Goal: Information Seeking & Learning: Find specific fact

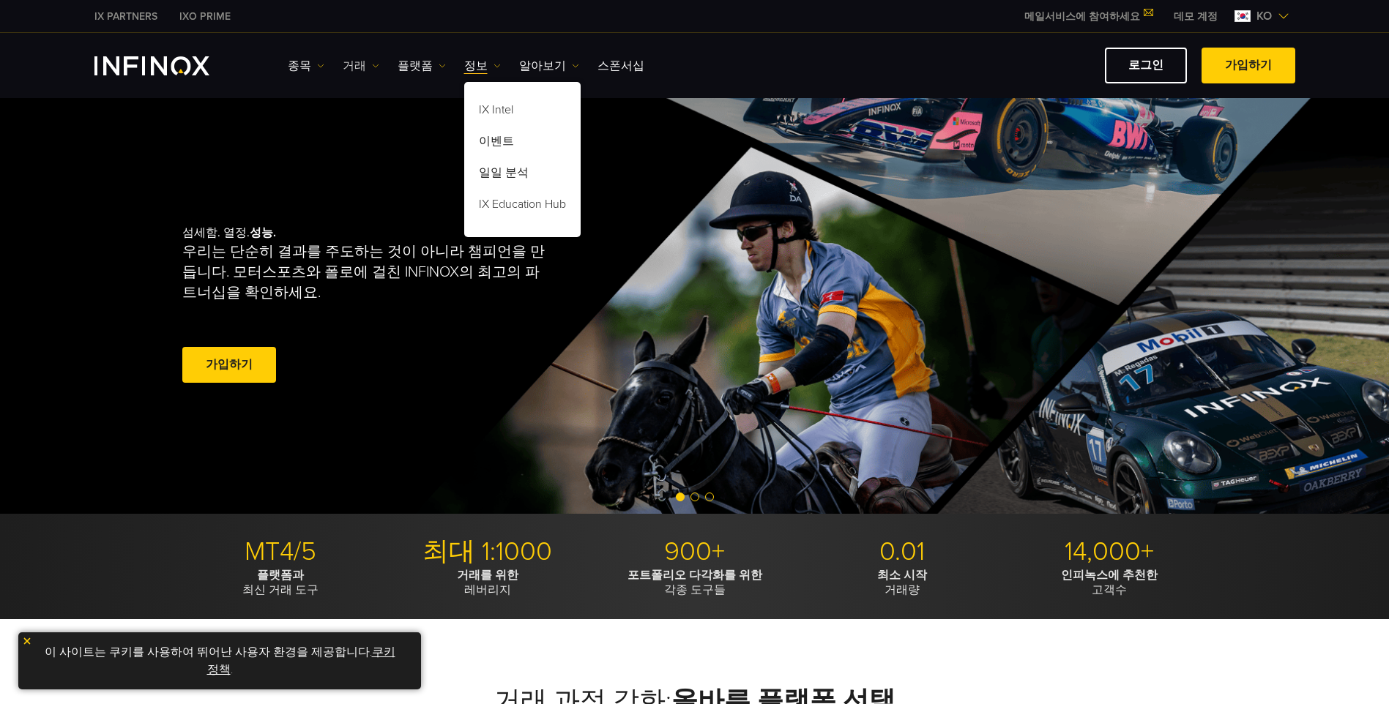
click at [372, 63] on img at bounding box center [375, 65] width 7 height 7
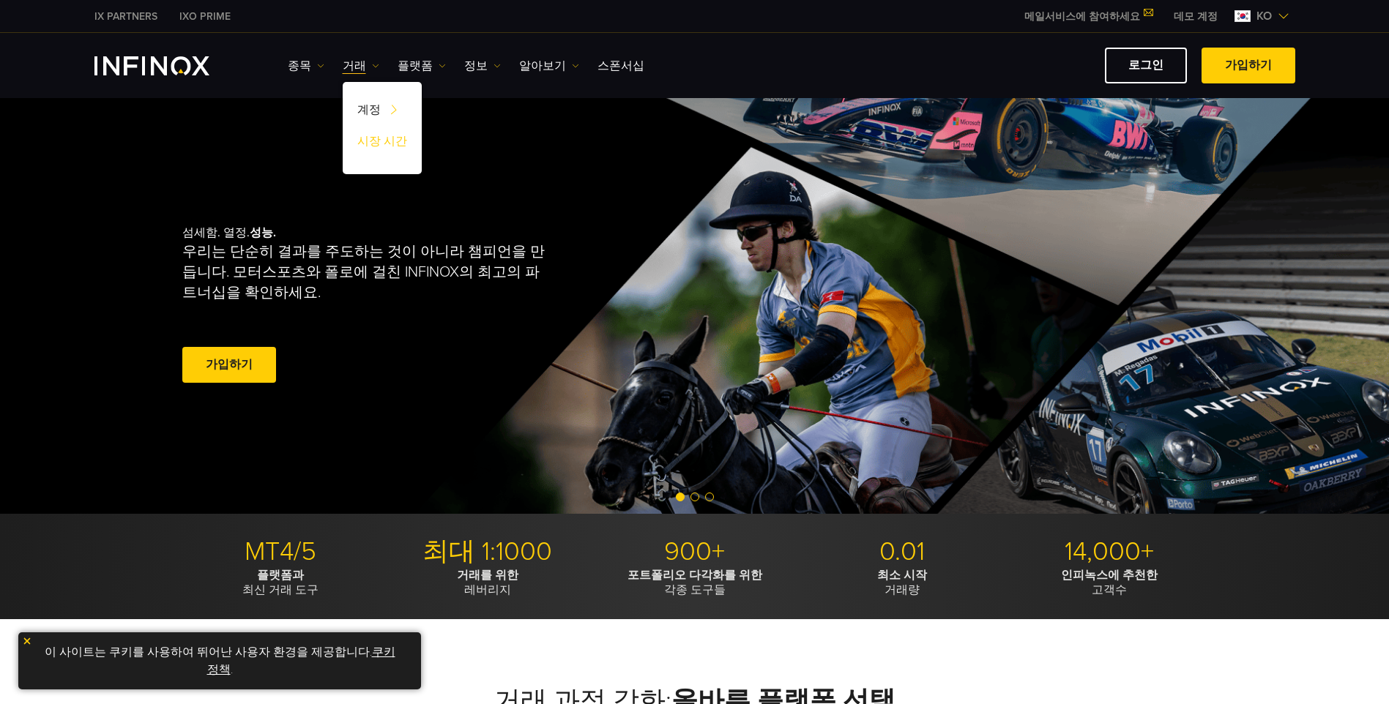
click at [378, 141] on link "시장 시간" at bounding box center [382, 143] width 79 height 31
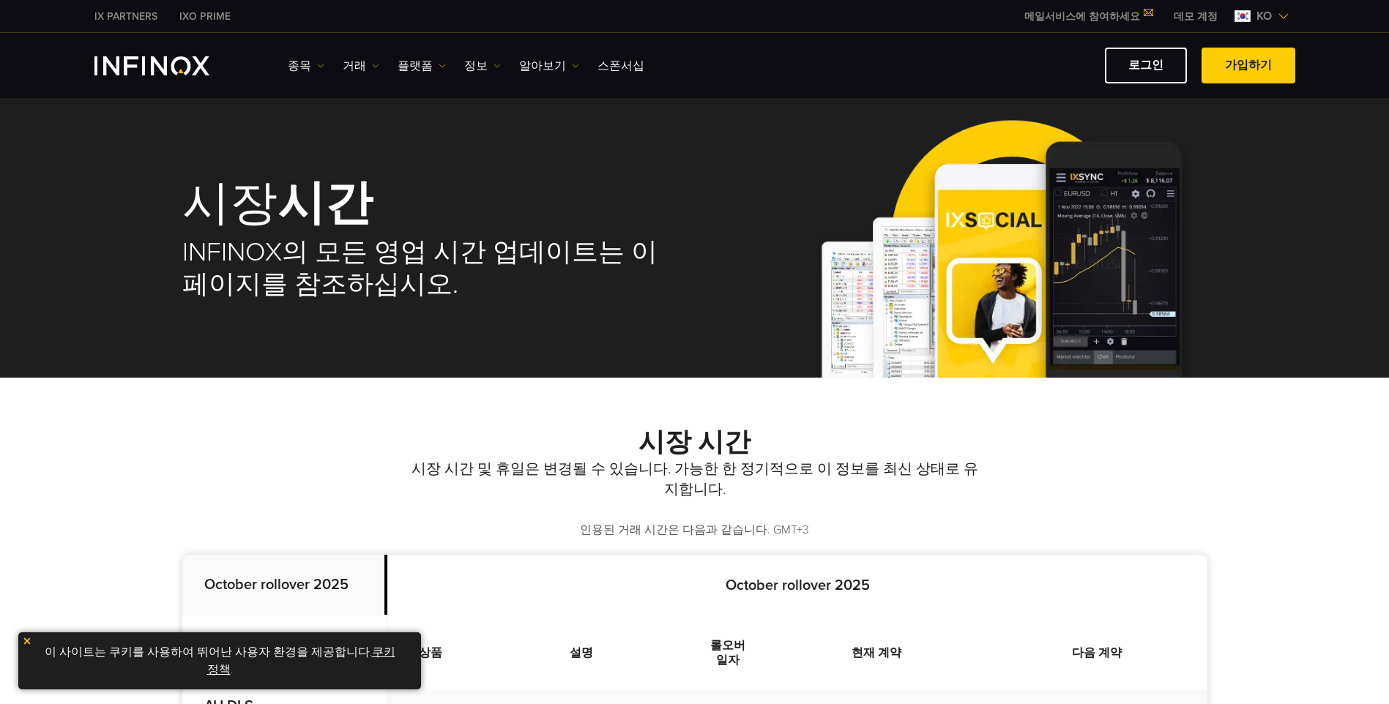
drag, startPoint x: 520, startPoint y: 439, endPoint x: 510, endPoint y: 286, distance: 153.3
click at [439, 62] on img at bounding box center [442, 65] width 7 height 7
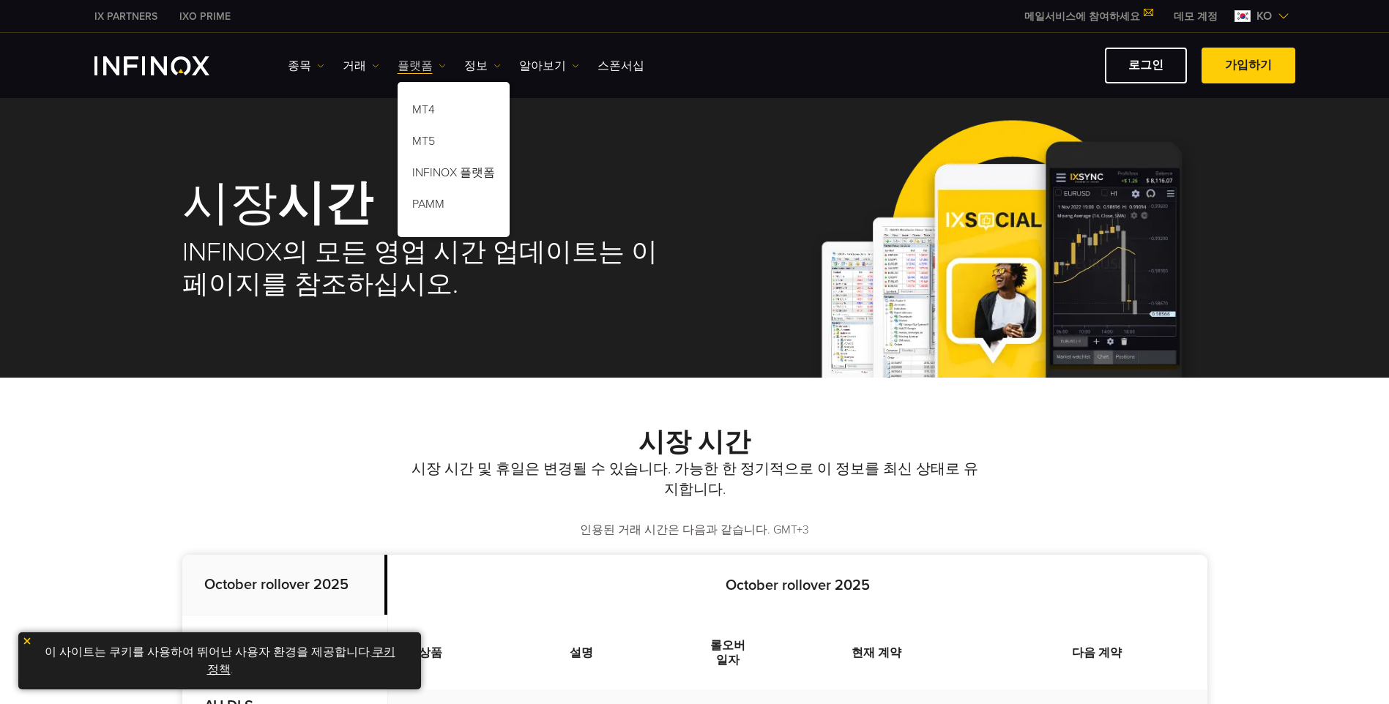
click at [439, 62] on img at bounding box center [442, 65] width 7 height 7
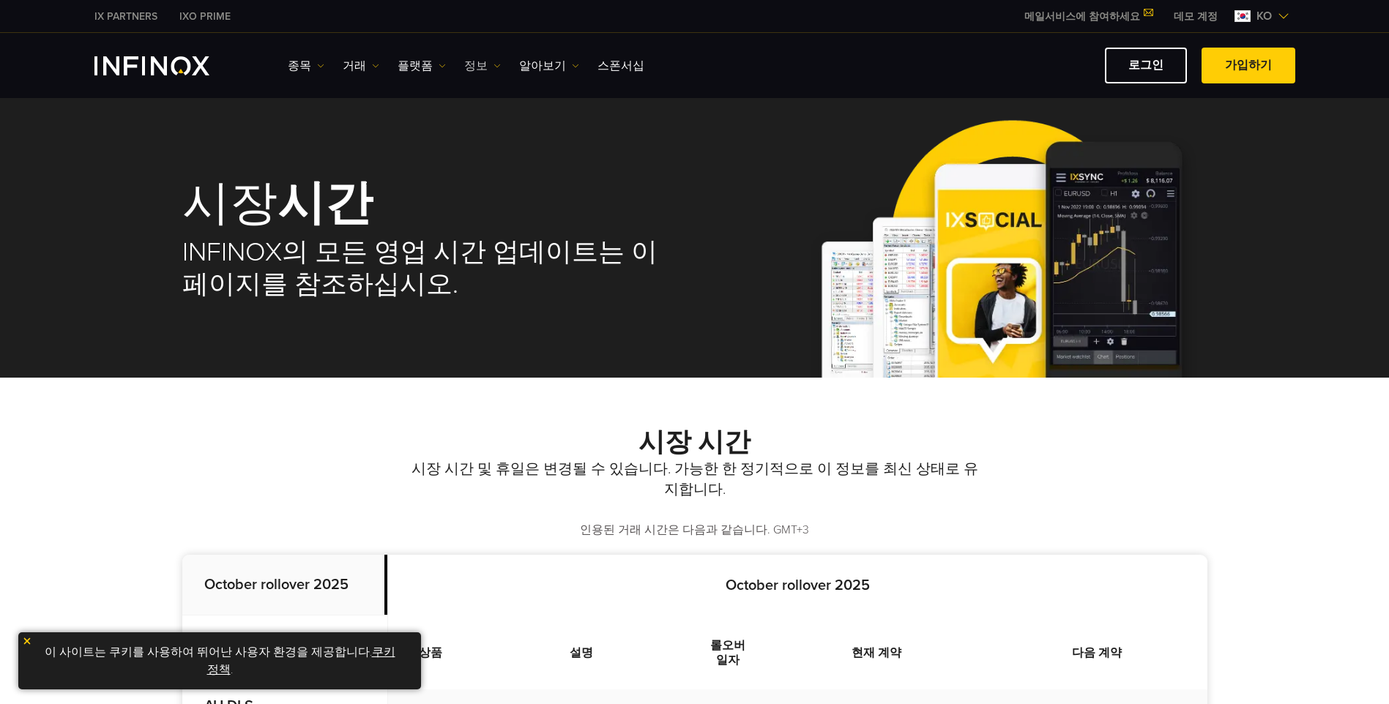
click at [481, 62] on link "정보" at bounding box center [482, 66] width 37 height 18
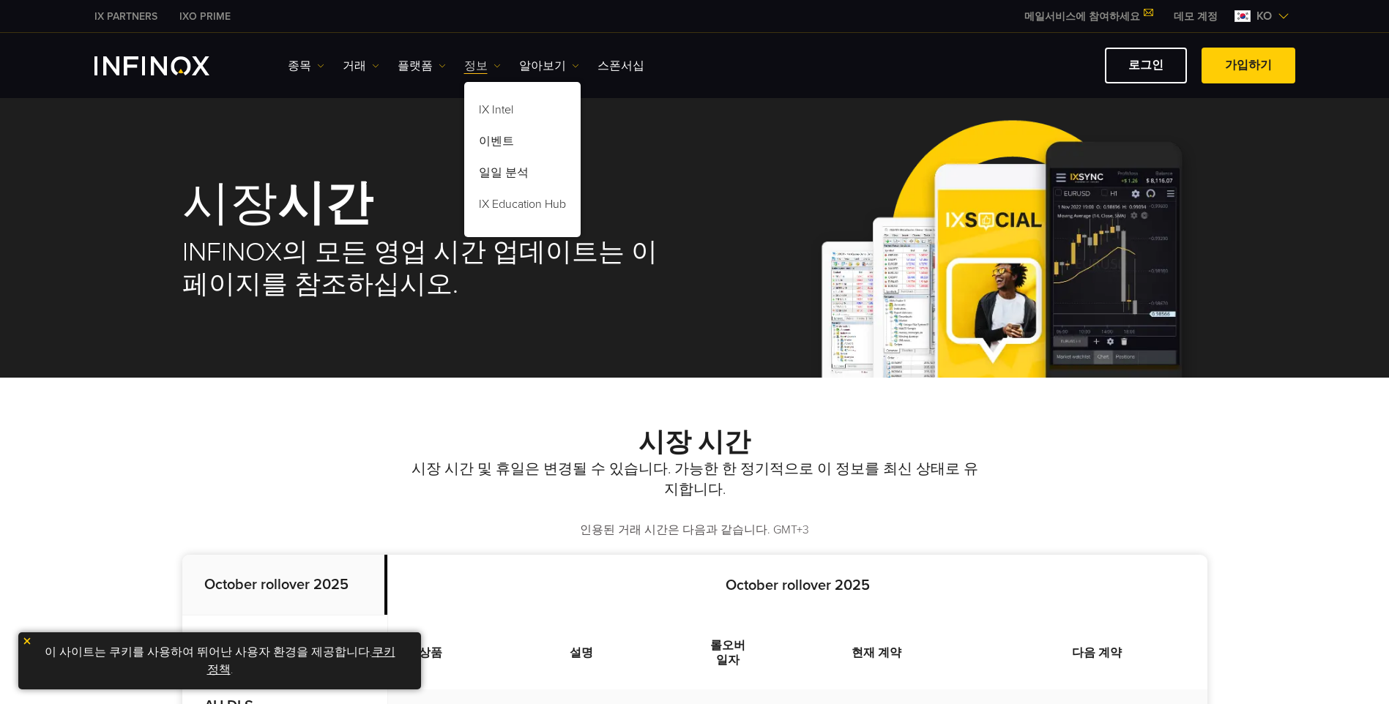
click at [481, 62] on link "정보" at bounding box center [482, 66] width 37 height 18
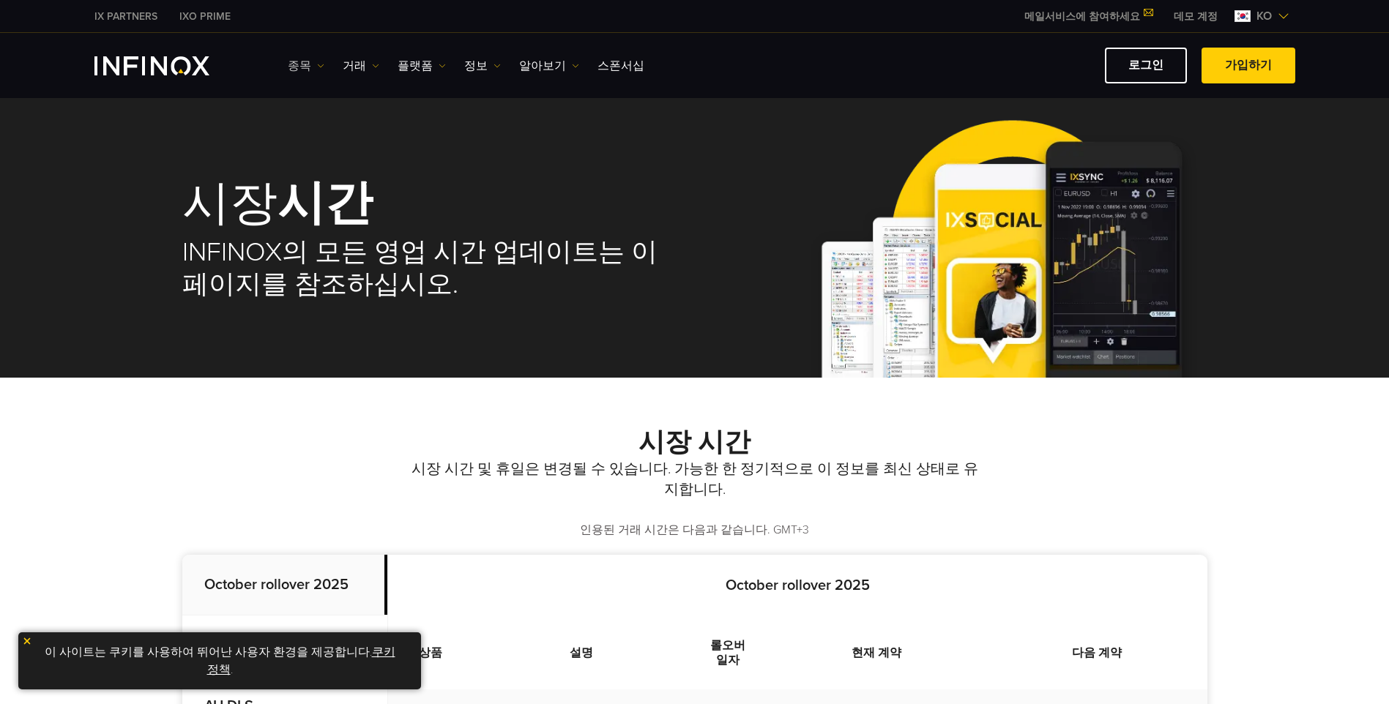
click at [318, 64] on img at bounding box center [320, 65] width 7 height 7
click at [330, 147] on link "상품 정보" at bounding box center [327, 143] width 79 height 31
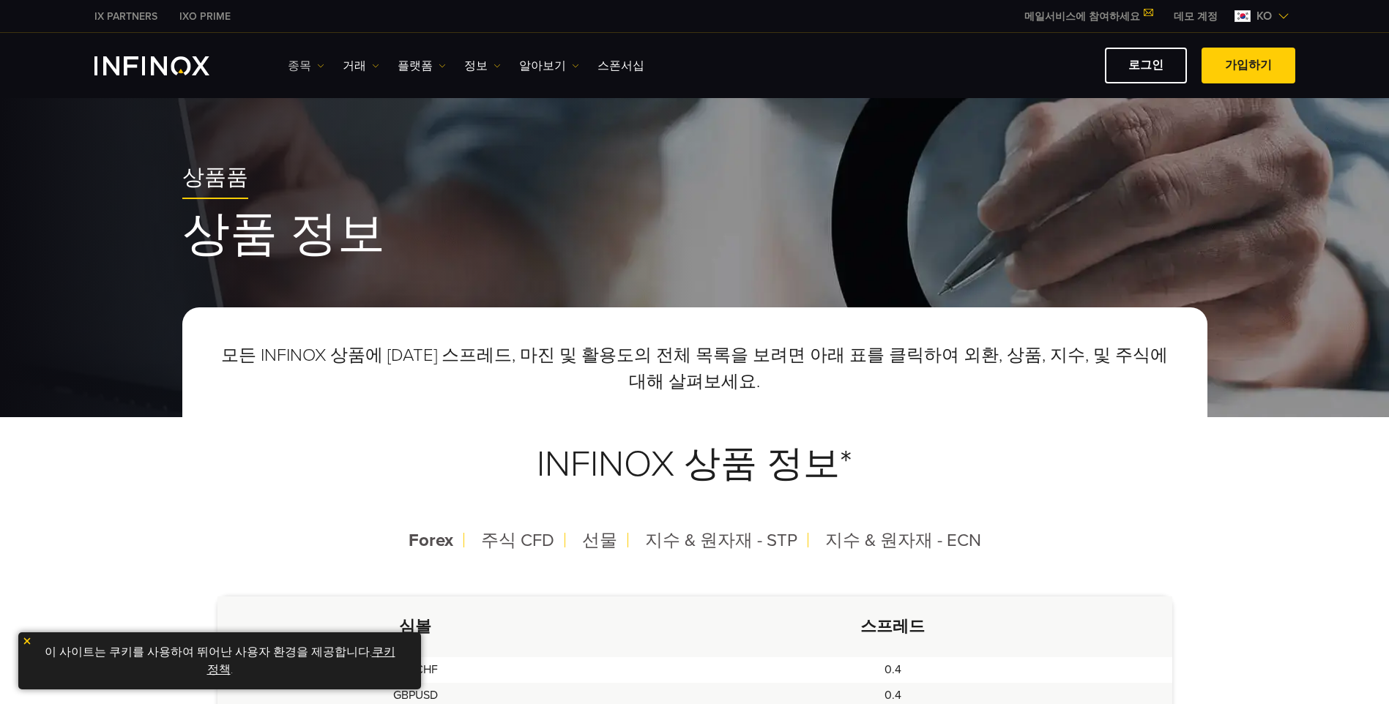
click at [320, 67] on img at bounding box center [320, 65] width 7 height 7
click at [318, 116] on link "종목" at bounding box center [327, 112] width 79 height 31
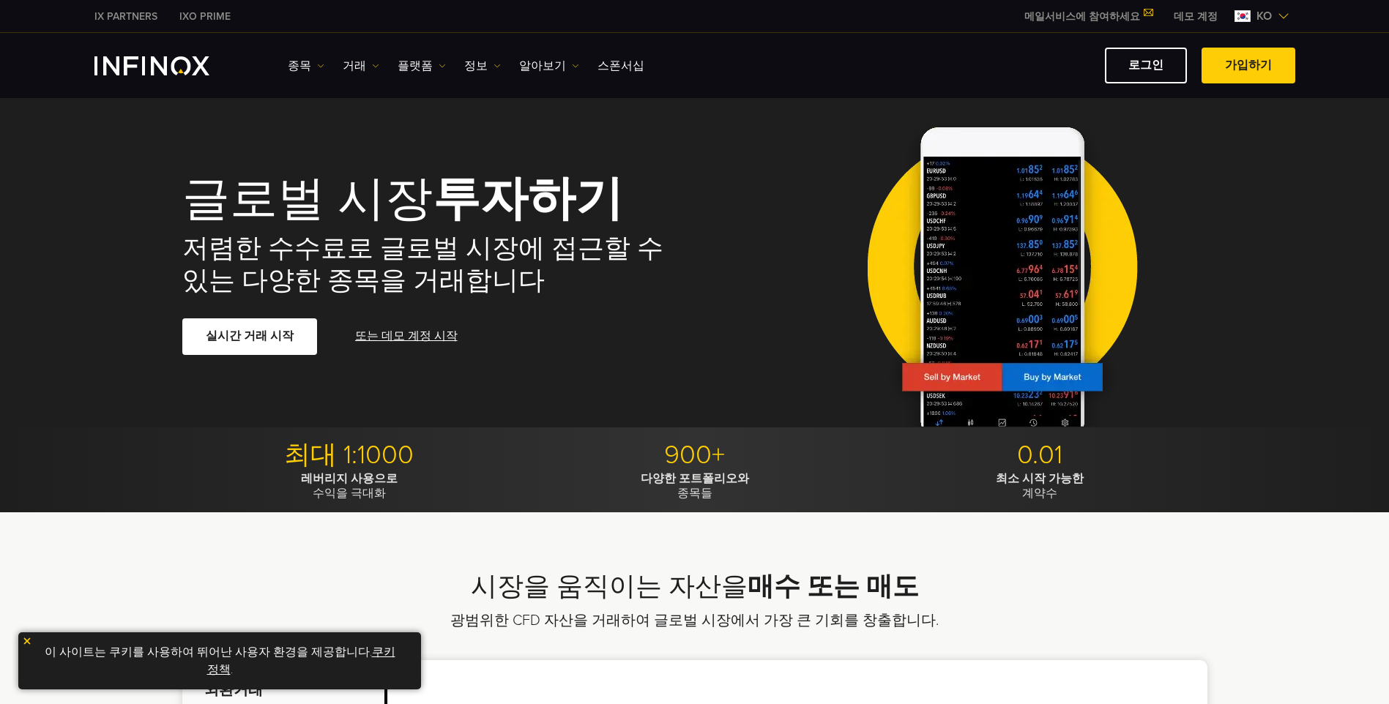
drag, startPoint x: 620, startPoint y: 266, endPoint x: 610, endPoint y: 163, distance: 103.7
click at [543, 64] on link "알아보기" at bounding box center [549, 66] width 60 height 18
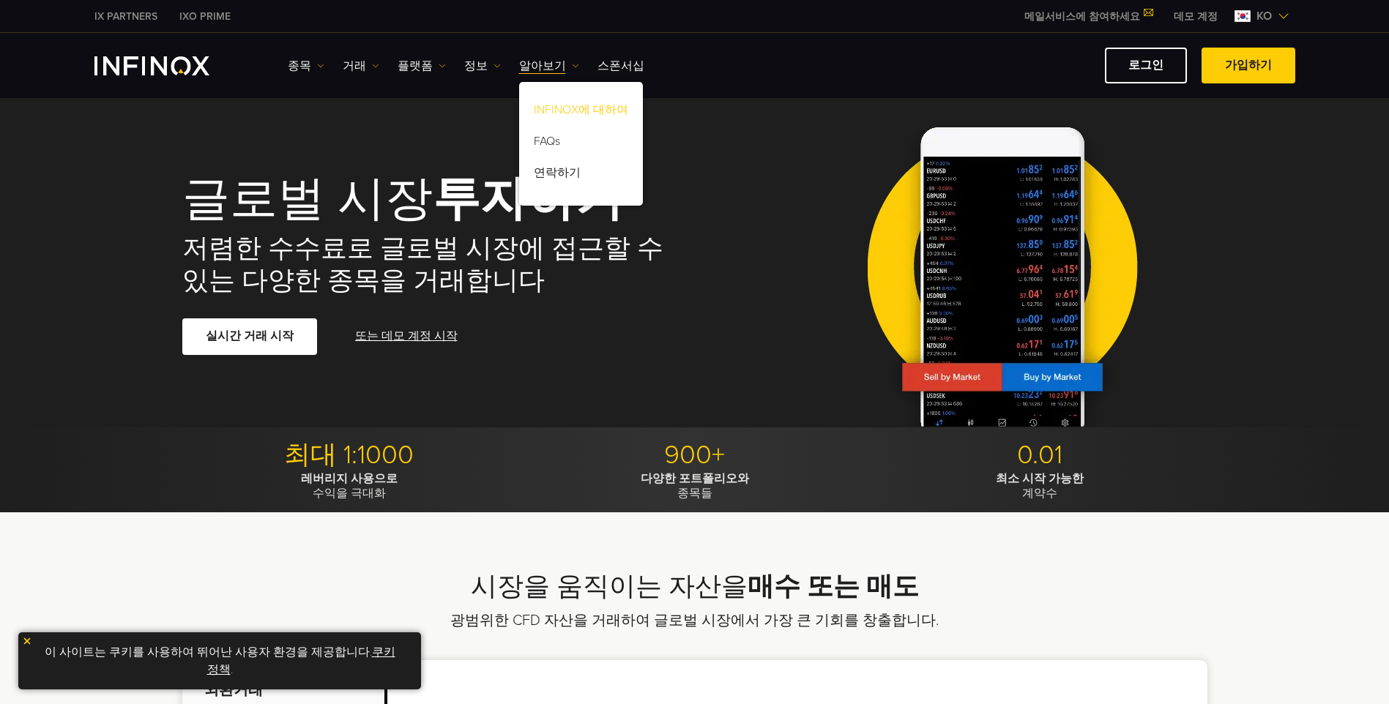
click at [535, 107] on link "INFINOX에 대하여" at bounding box center [581, 112] width 124 height 31
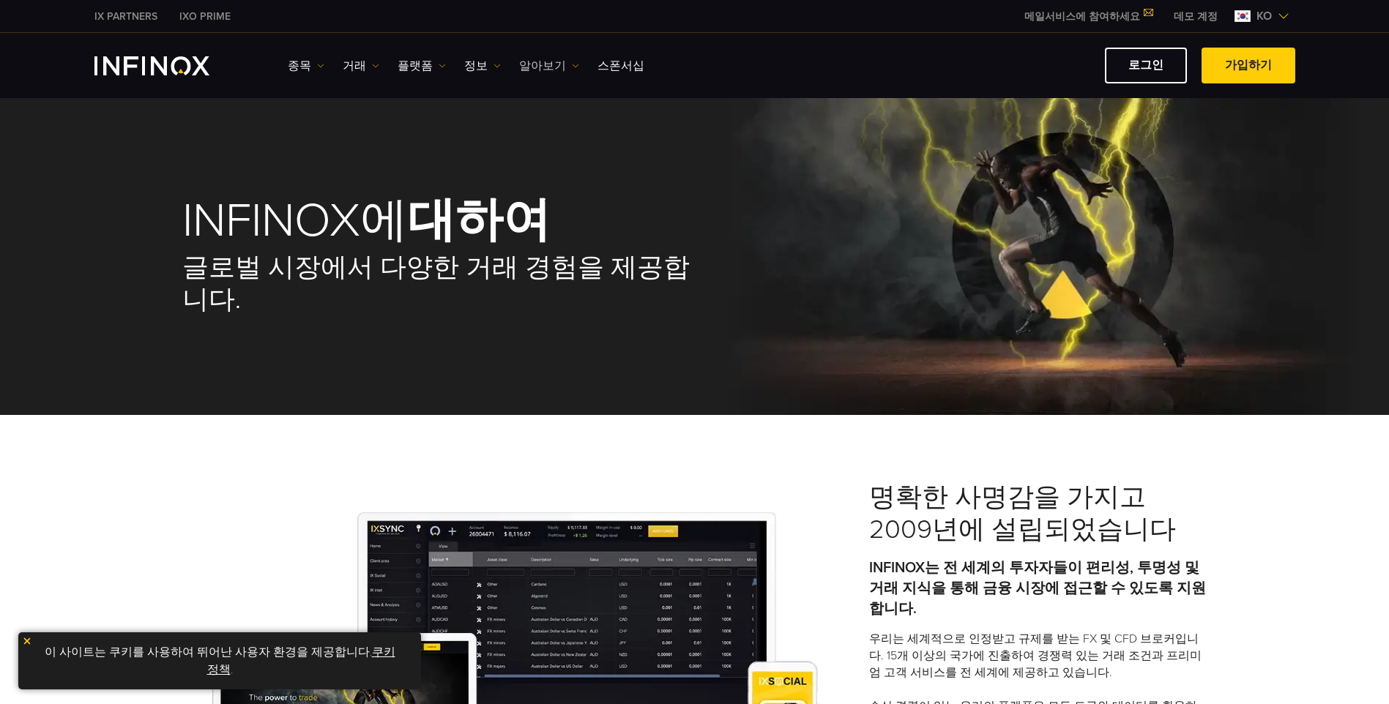
click at [572, 67] on img at bounding box center [575, 65] width 7 height 7
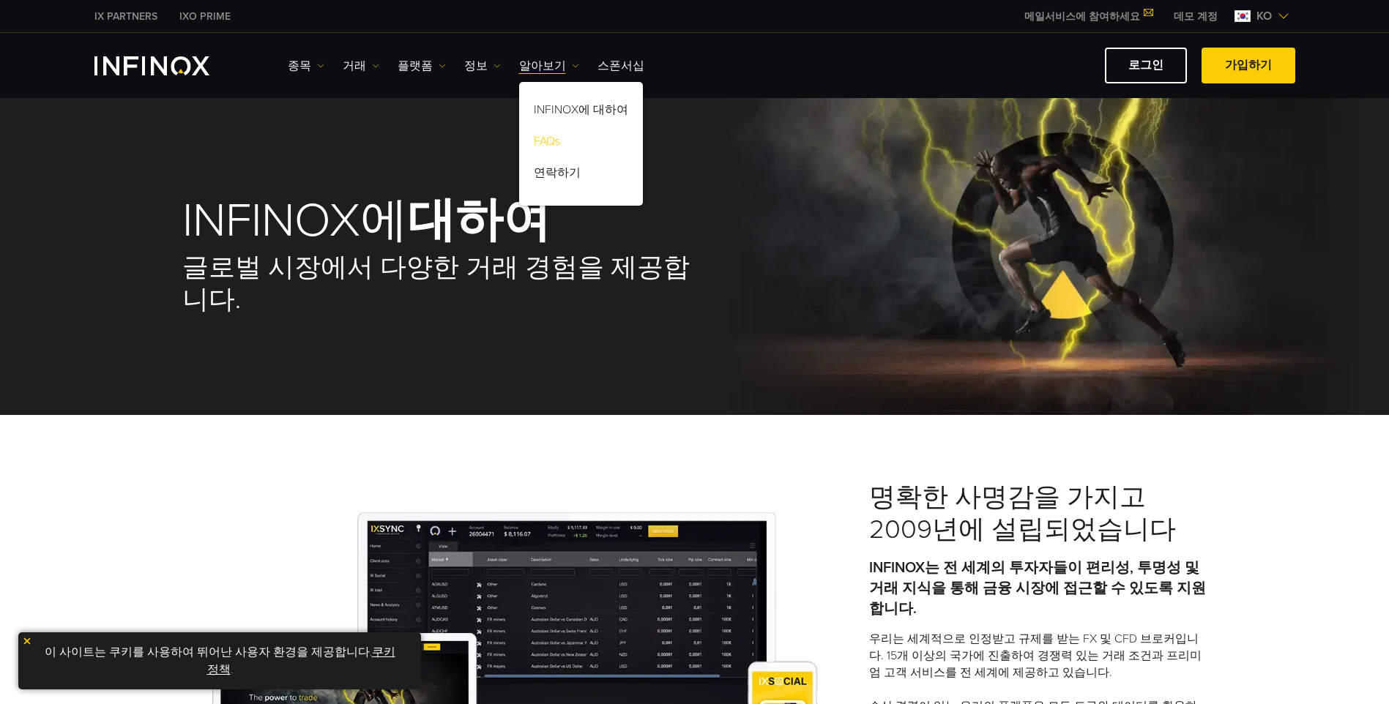
click at [555, 141] on link "FAQs" at bounding box center [581, 143] width 124 height 31
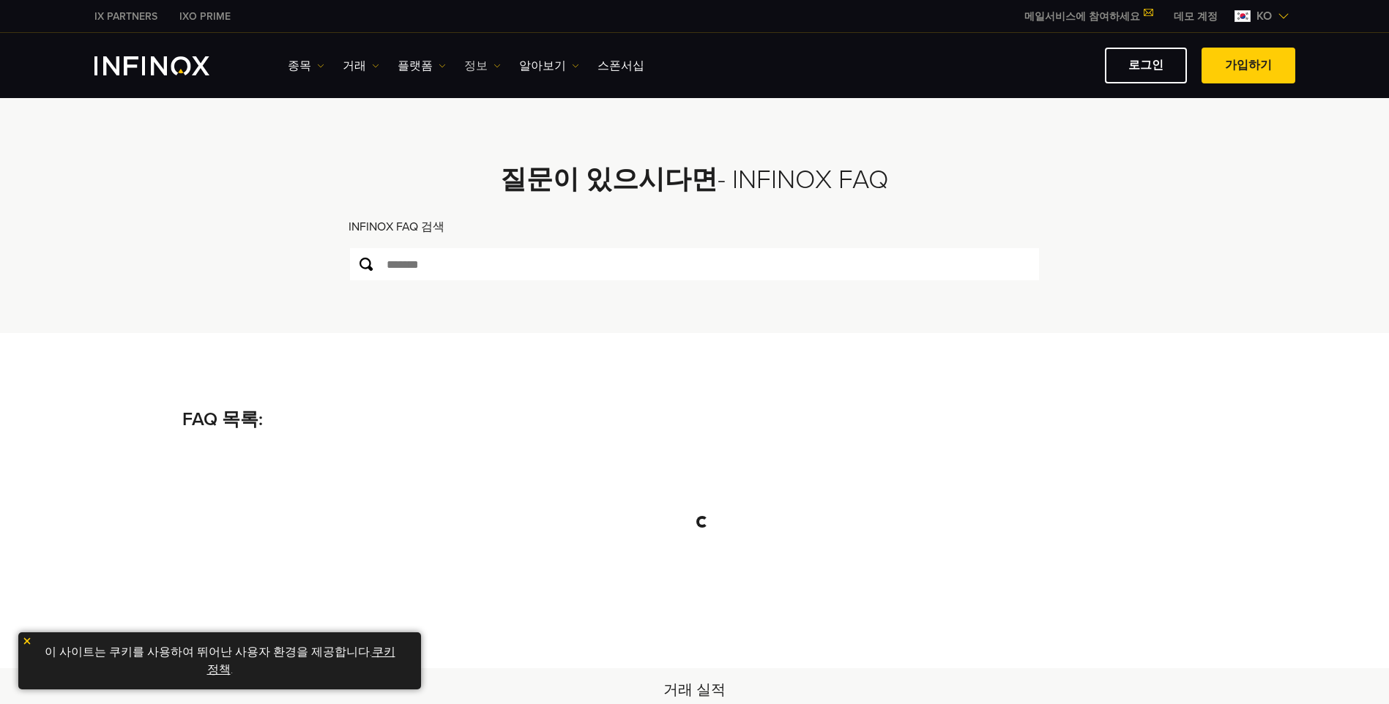
click at [480, 62] on link "정보" at bounding box center [482, 66] width 37 height 18
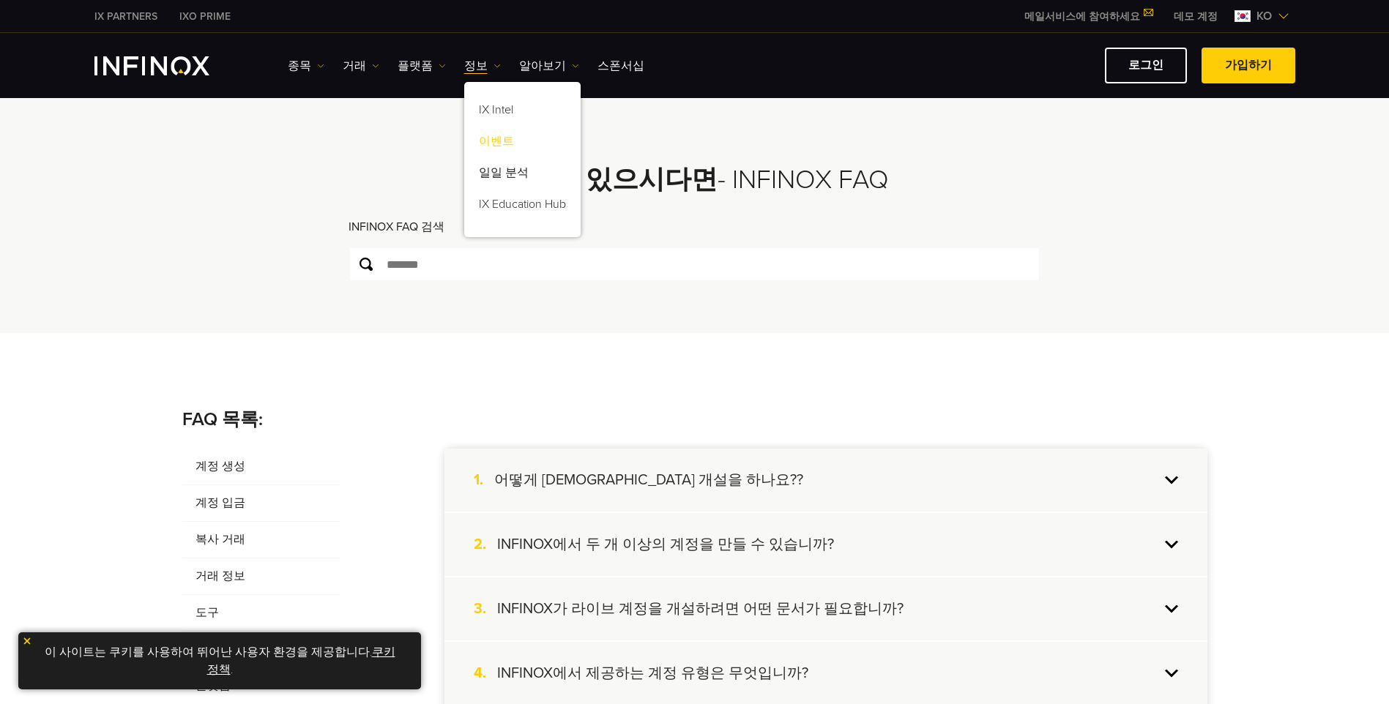
click at [491, 140] on link "이벤트" at bounding box center [522, 143] width 116 height 31
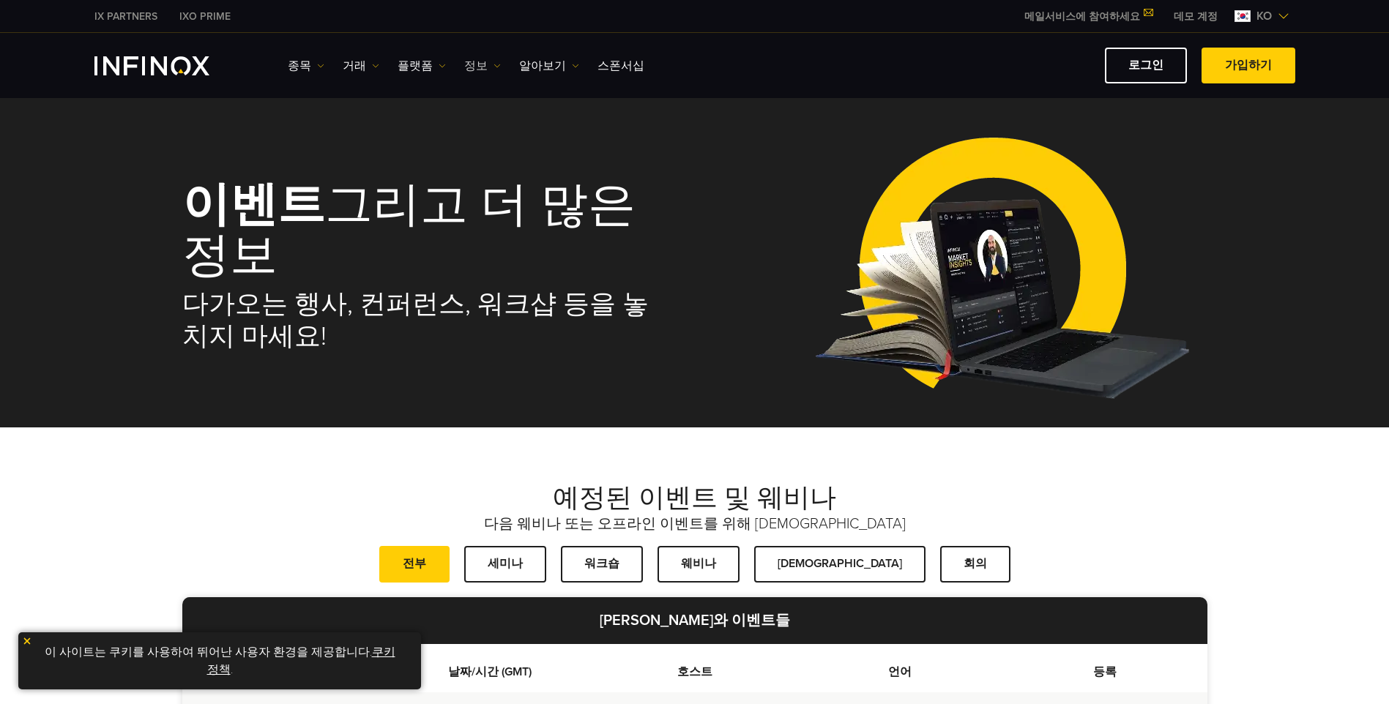
click at [481, 64] on link "정보" at bounding box center [482, 66] width 37 height 18
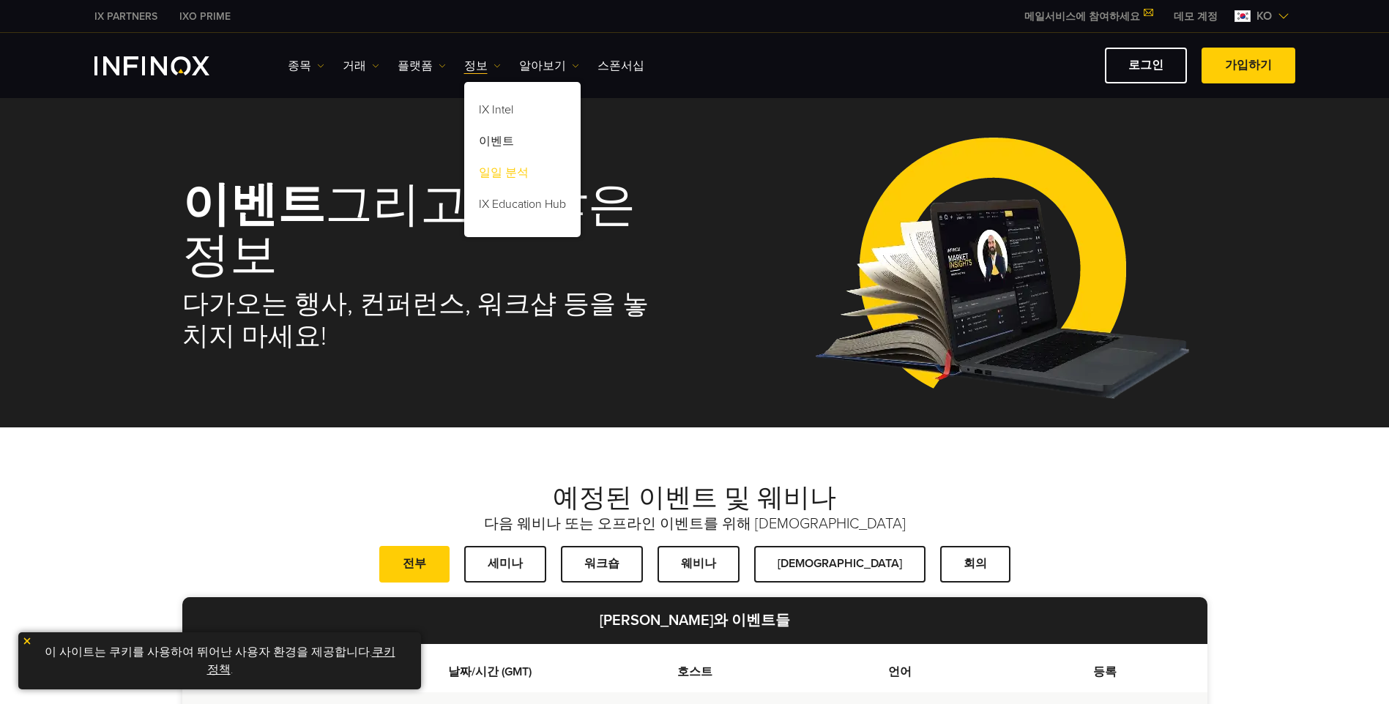
click at [493, 171] on link "일일 분석" at bounding box center [522, 175] width 116 height 31
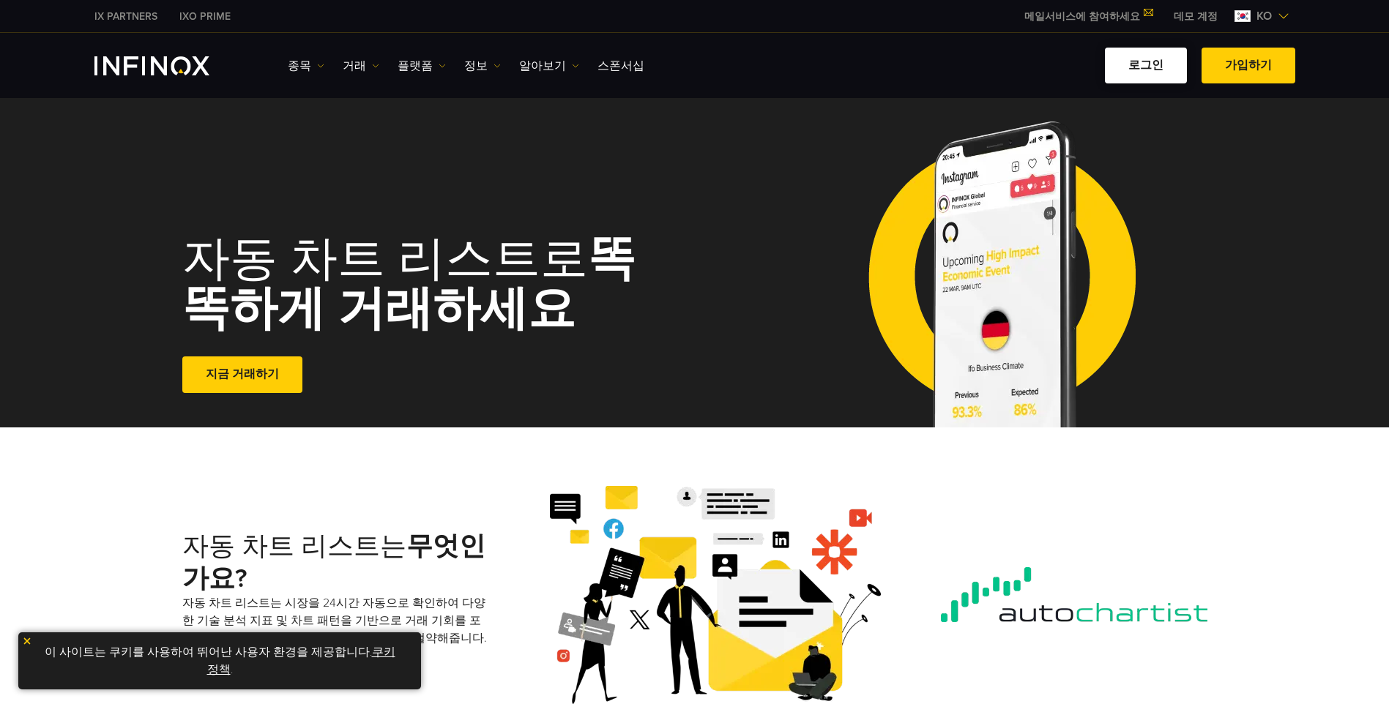
click at [1158, 60] on link "로그인" at bounding box center [1146, 66] width 82 height 36
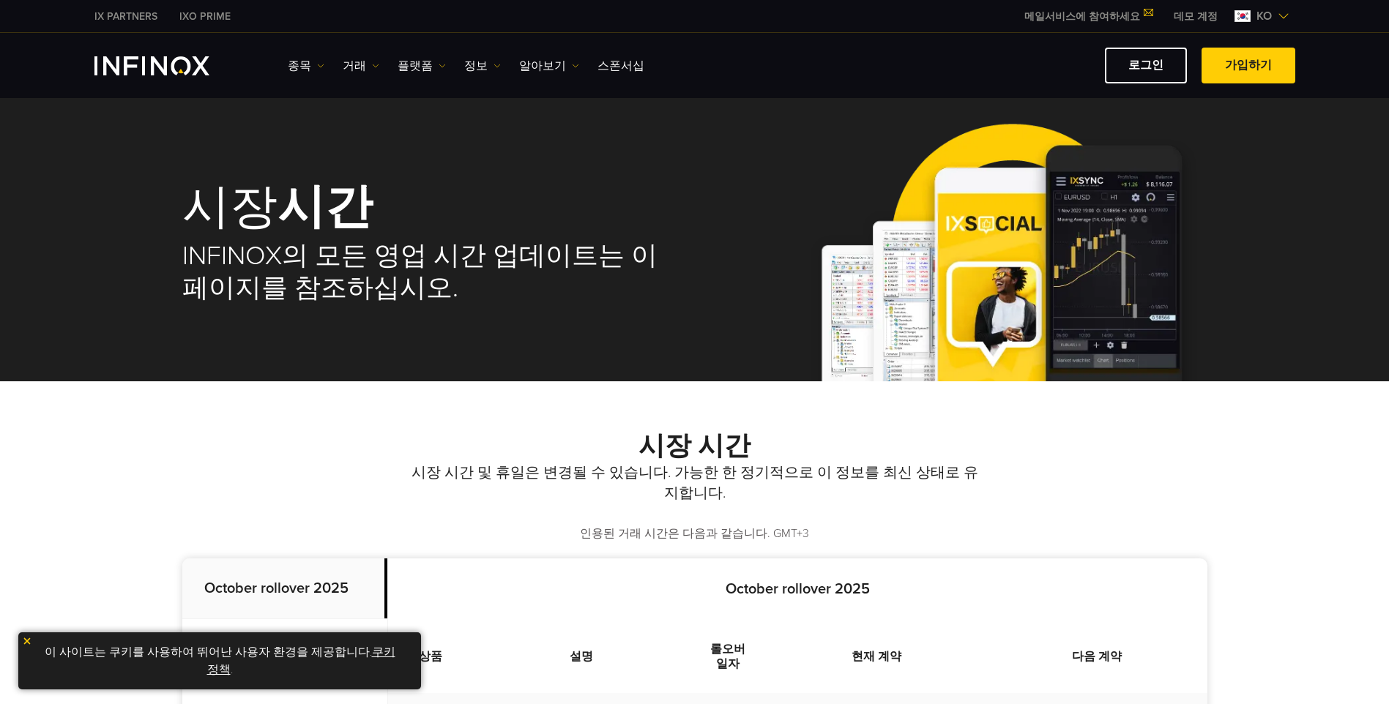
click at [1101, 221] on img at bounding box center [1002, 244] width 410 height 275
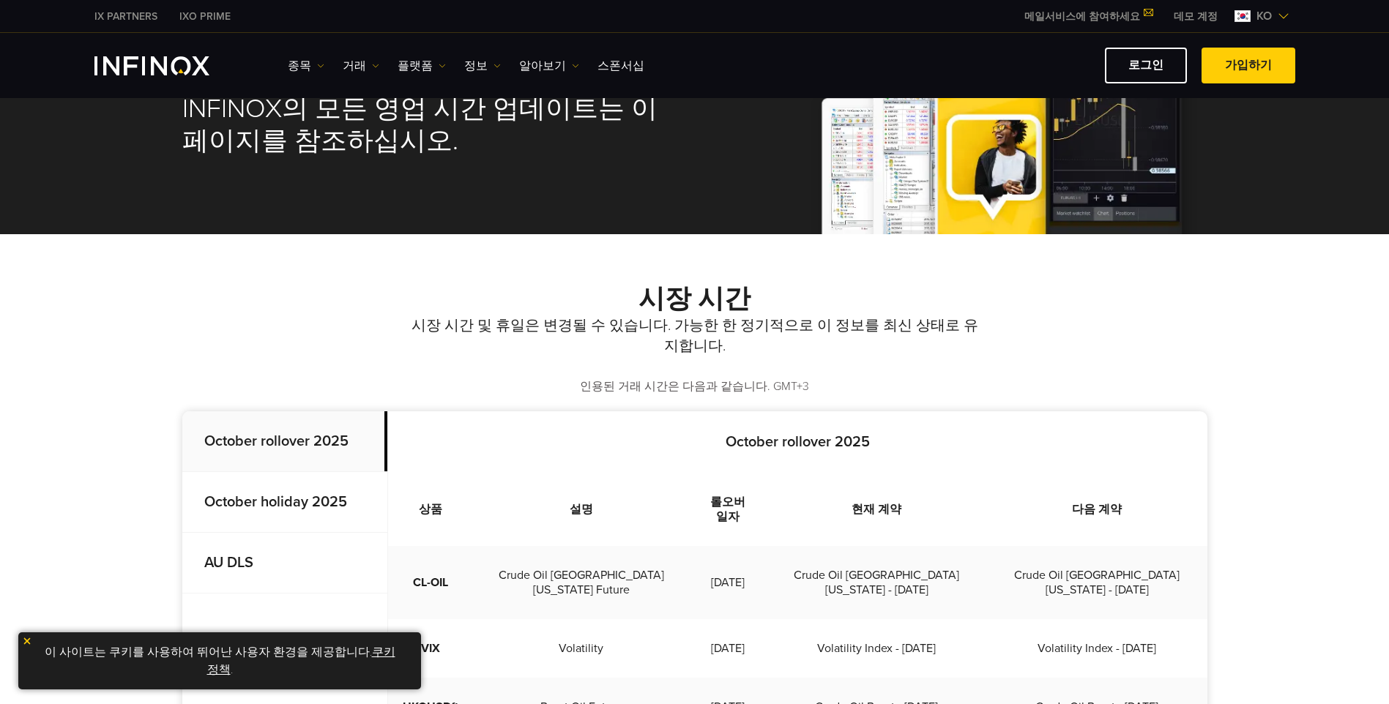
scroll to position [293, 0]
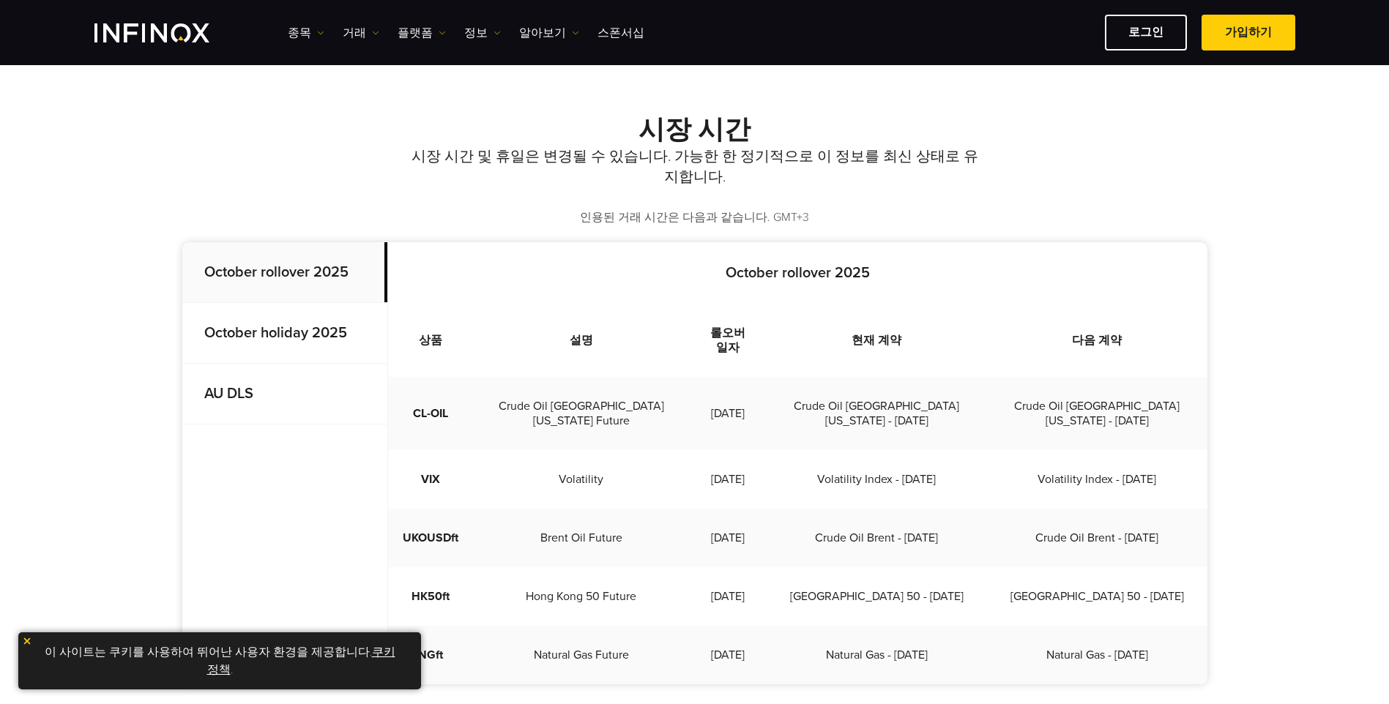
click at [302, 272] on strong "October rollover 2025" at bounding box center [276, 273] width 144 height 18
click at [269, 340] on strong "October holiday 2025" at bounding box center [275, 333] width 143 height 18
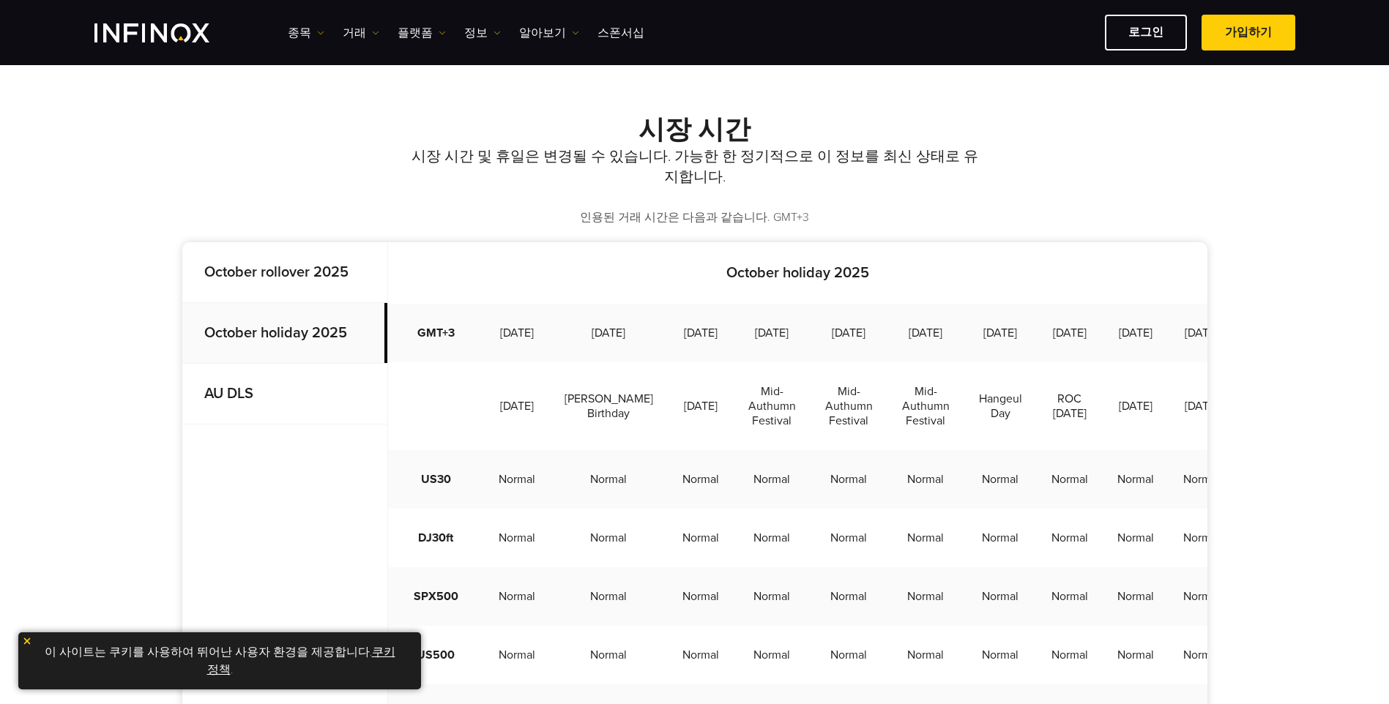
click at [253, 278] on strong "October rollover 2025" at bounding box center [276, 273] width 144 height 18
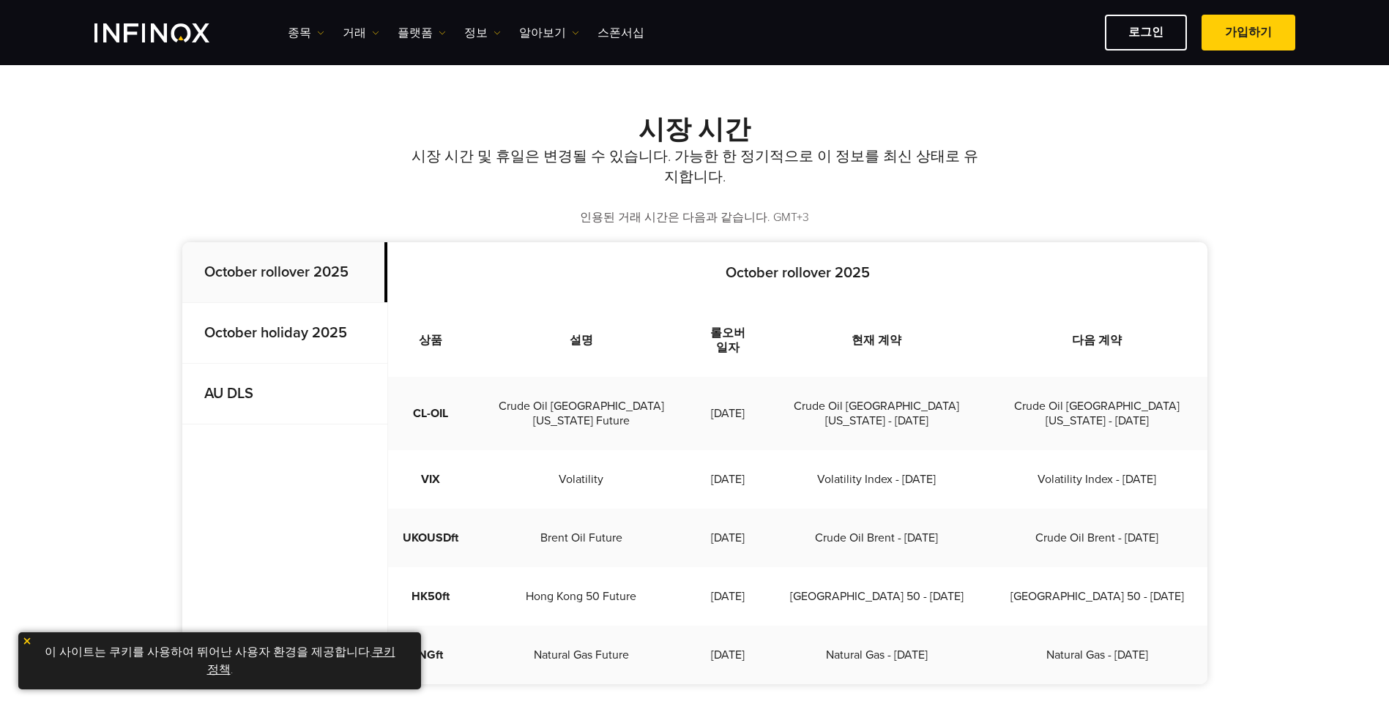
click at [256, 321] on p "October holiday 2025" at bounding box center [284, 333] width 205 height 61
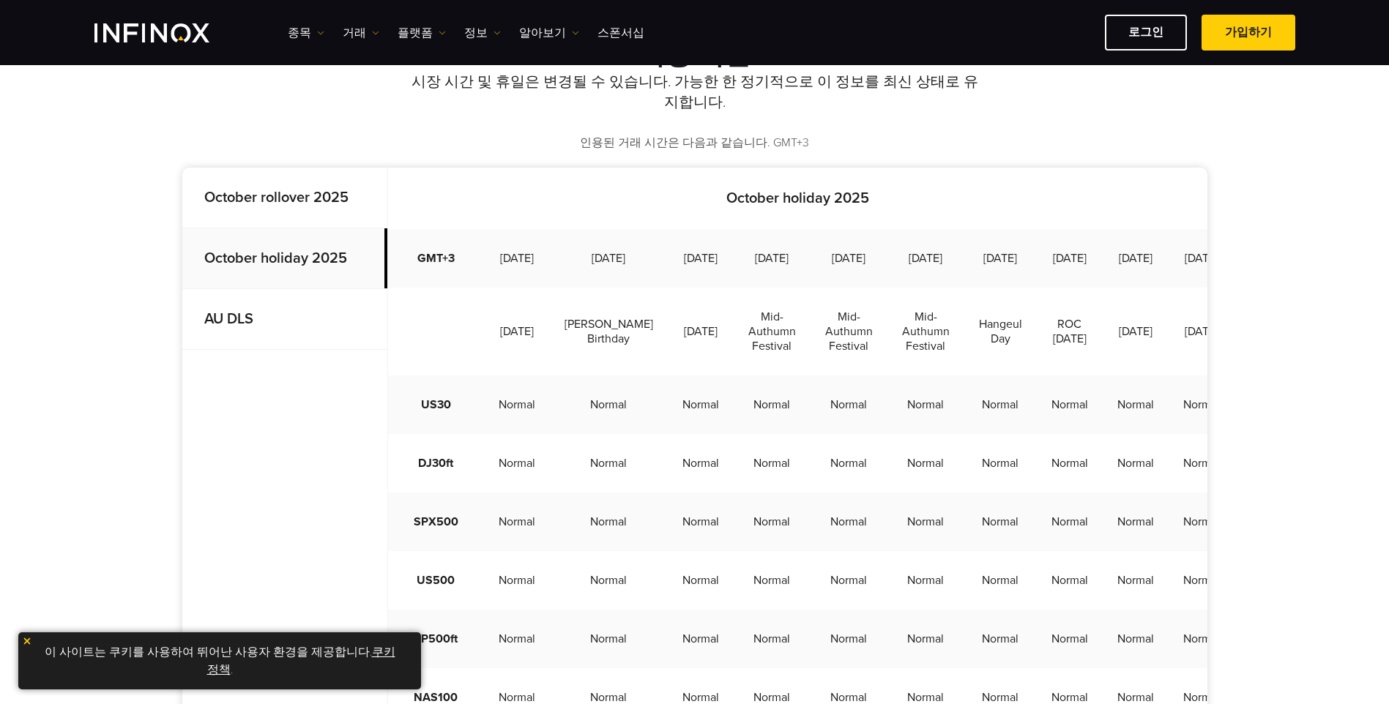
scroll to position [220, 0]
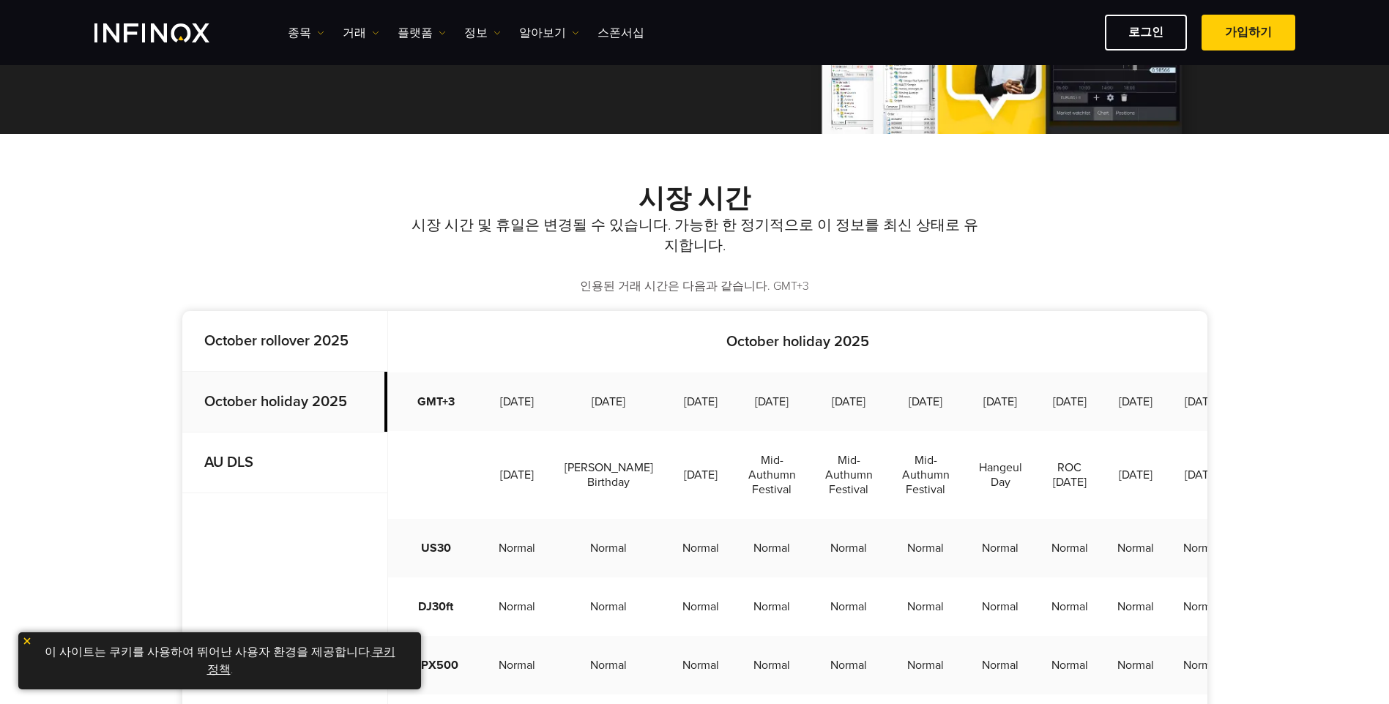
click at [233, 455] on strong "AU DLS" at bounding box center [228, 463] width 49 height 18
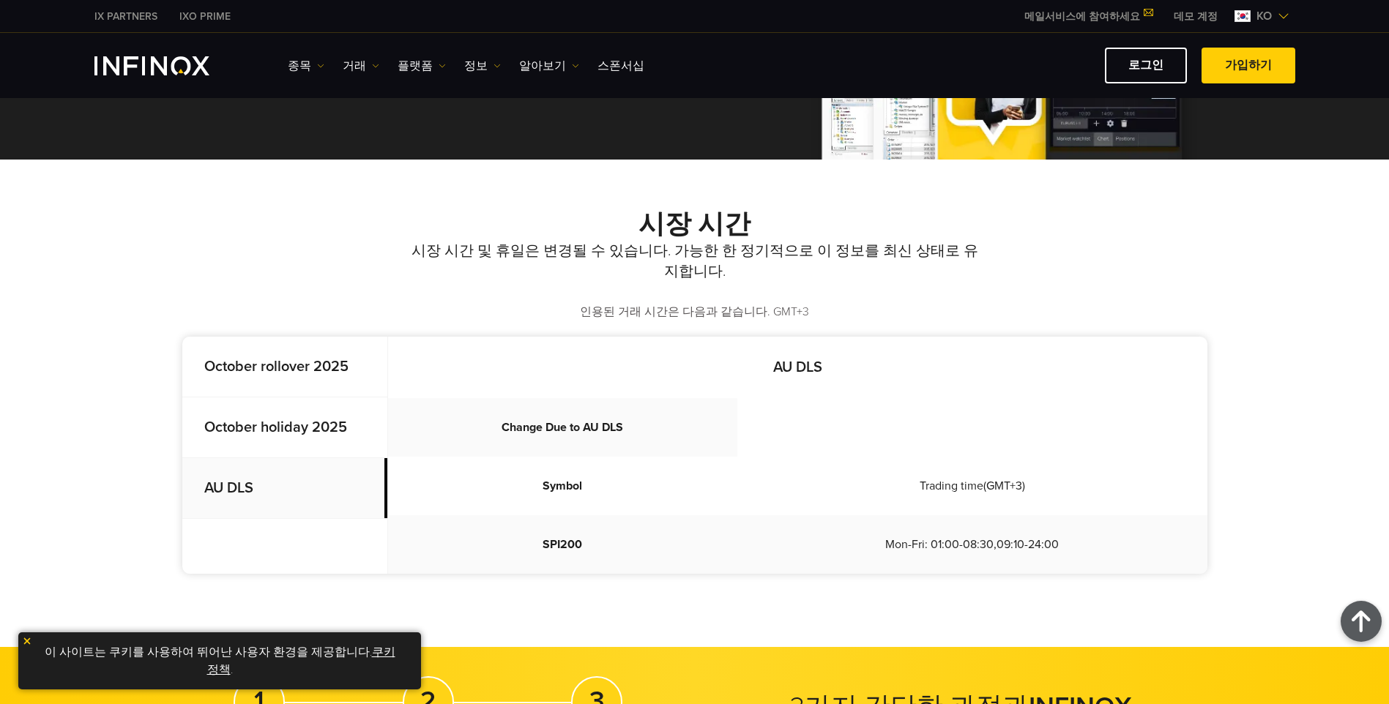
scroll to position [0, 0]
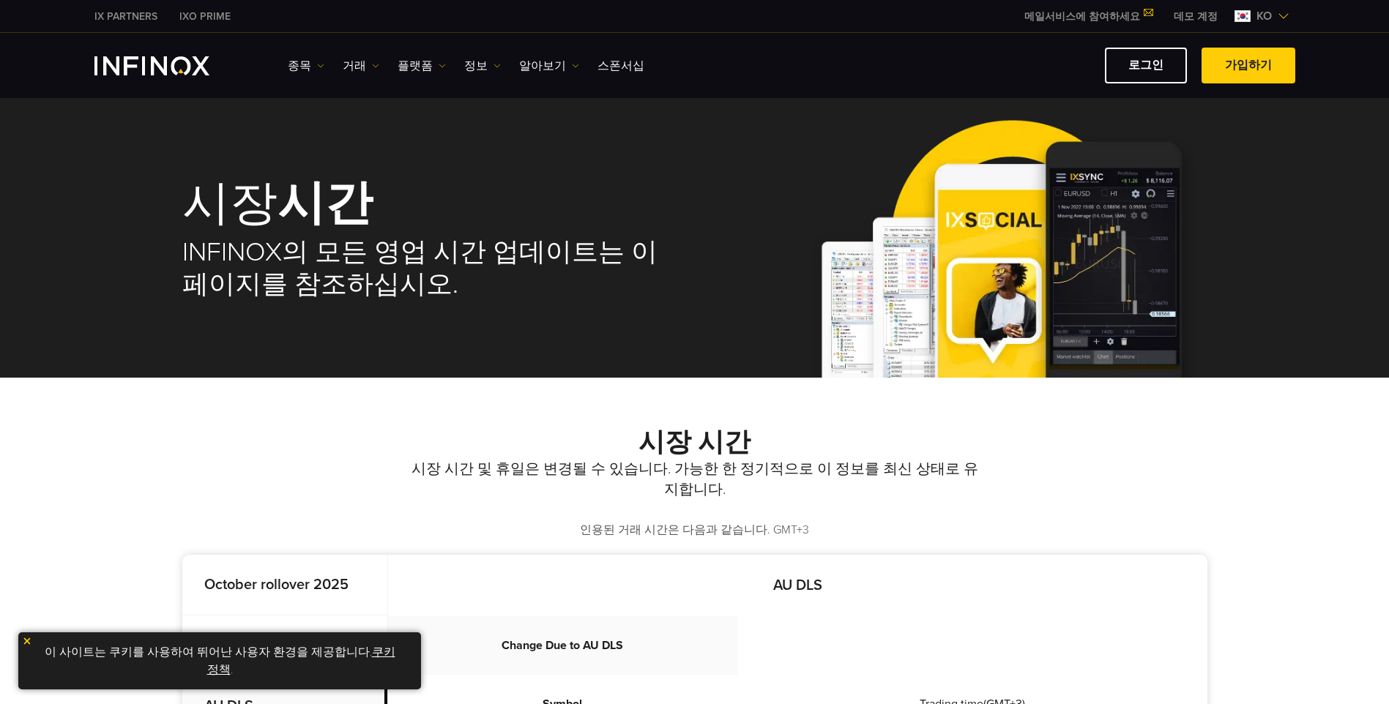
drag, startPoint x: 559, startPoint y: 489, endPoint x: 562, endPoint y: 297, distance: 191.9
